Goal: Book appointment/travel/reservation

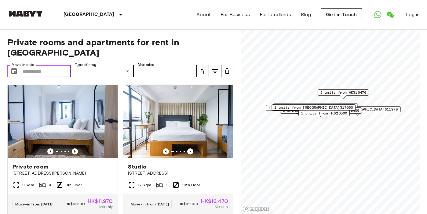
click at [51, 65] on input "Move-in date" at bounding box center [47, 71] width 48 height 12
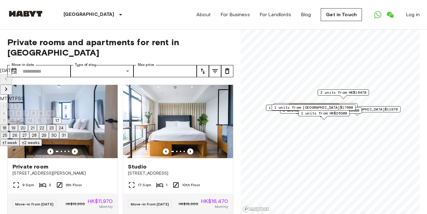
click at [10, 86] on icon "Next month" at bounding box center [5, 89] width 7 height 7
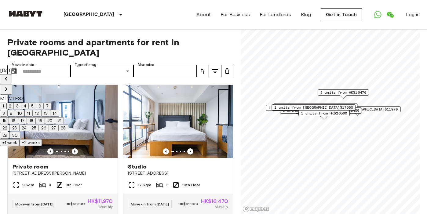
click at [10, 86] on icon "Next month" at bounding box center [5, 89] width 7 height 7
click at [15, 115] on button "7" at bounding box center [11, 113] width 7 height 7
type input "**********"
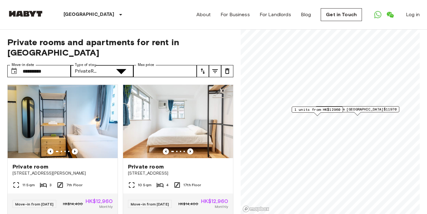
click at [190, 65] on input "Max price" at bounding box center [165, 71] width 63 height 12
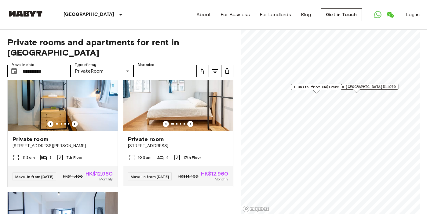
scroll to position [18, 0]
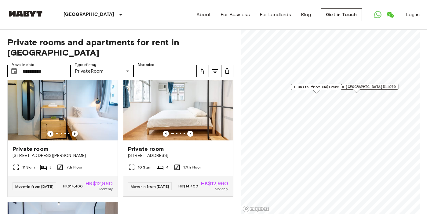
click at [149, 107] on img at bounding box center [178, 103] width 110 height 73
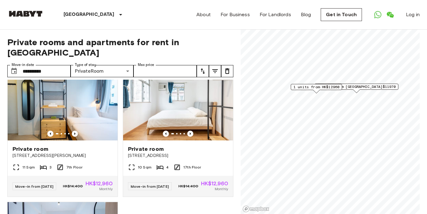
click at [194, 198] on div "Private room 17 Tsing Fung Street 11 Sqm 3 7th Floor Move-in from 03 Oct 25 HK$…" at bounding box center [117, 147] width 231 height 135
click at [193, 196] on div "Private room 17 Tsing Fung Street 11 Sqm 3 7th Floor Move-in from 03 Oct 25 HK$…" at bounding box center [117, 147] width 231 height 135
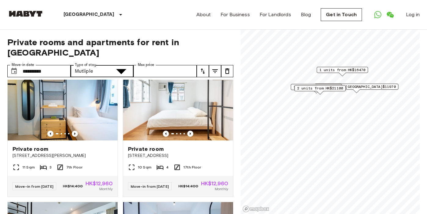
type input "**********"
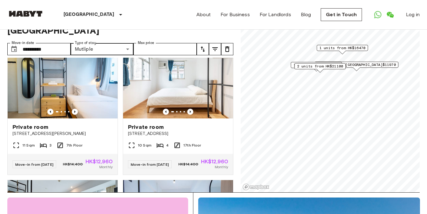
scroll to position [22, 0]
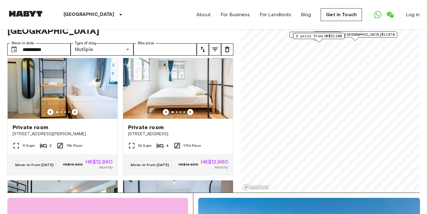
click at [303, 37] on span "2 units from HK$21100" at bounding box center [319, 36] width 46 height 6
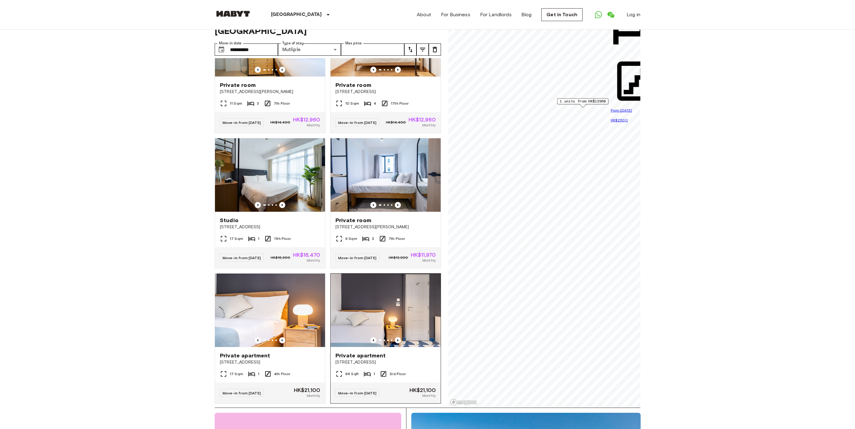
scroll to position [67, 0]
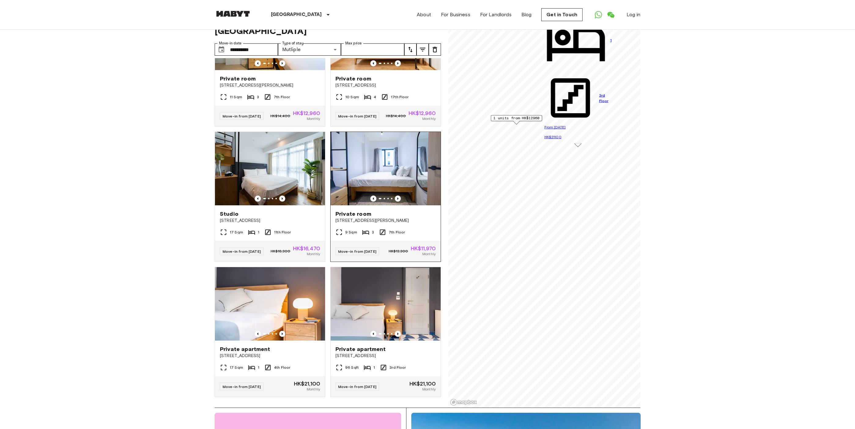
click at [427, 194] on div "**********" at bounding box center [428, 207] width 426 height 399
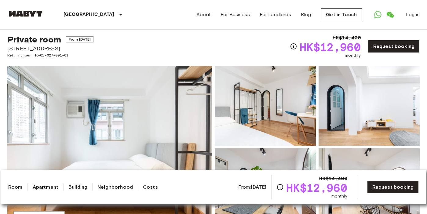
scroll to position [14, 0]
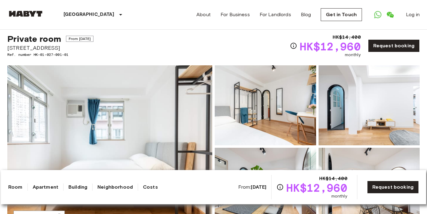
click at [148, 108] on img at bounding box center [109, 146] width 205 height 163
